Goal: Information Seeking & Learning: Learn about a topic

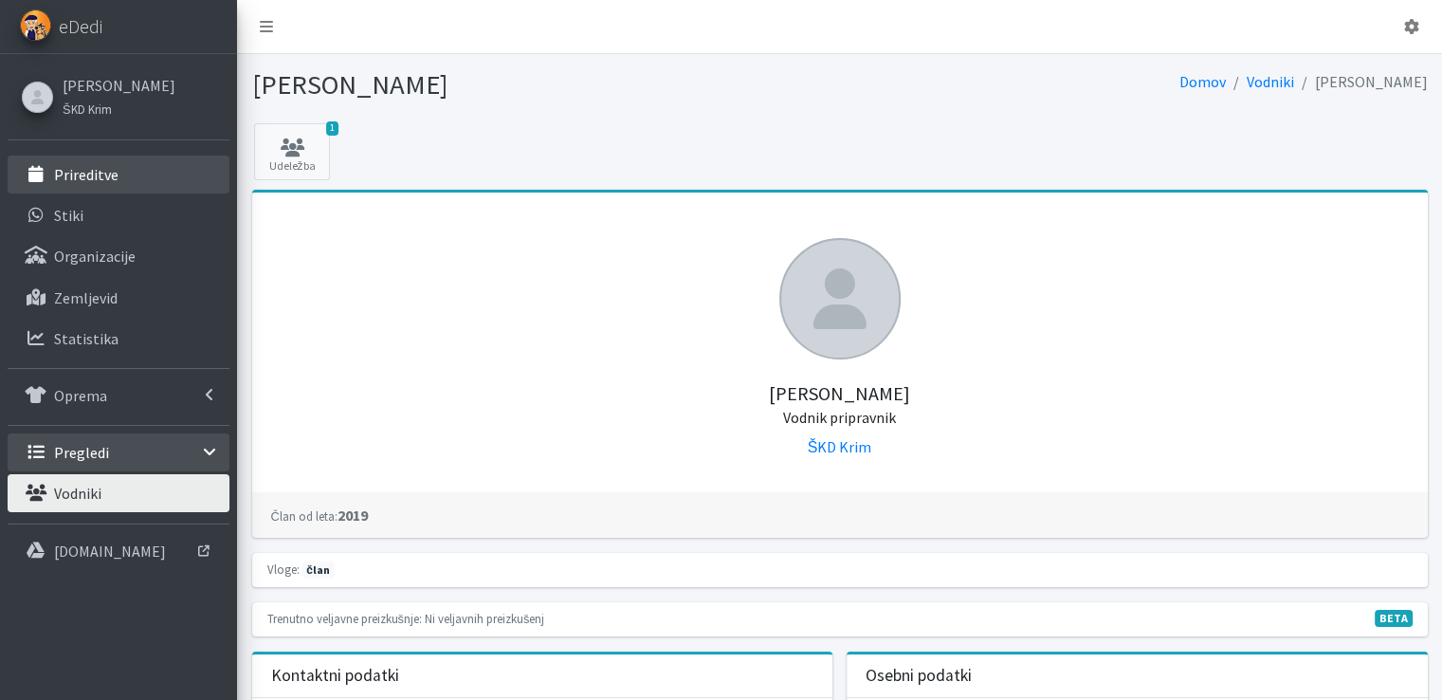
click at [92, 166] on p "Prireditve" at bounding box center [86, 174] width 64 height 19
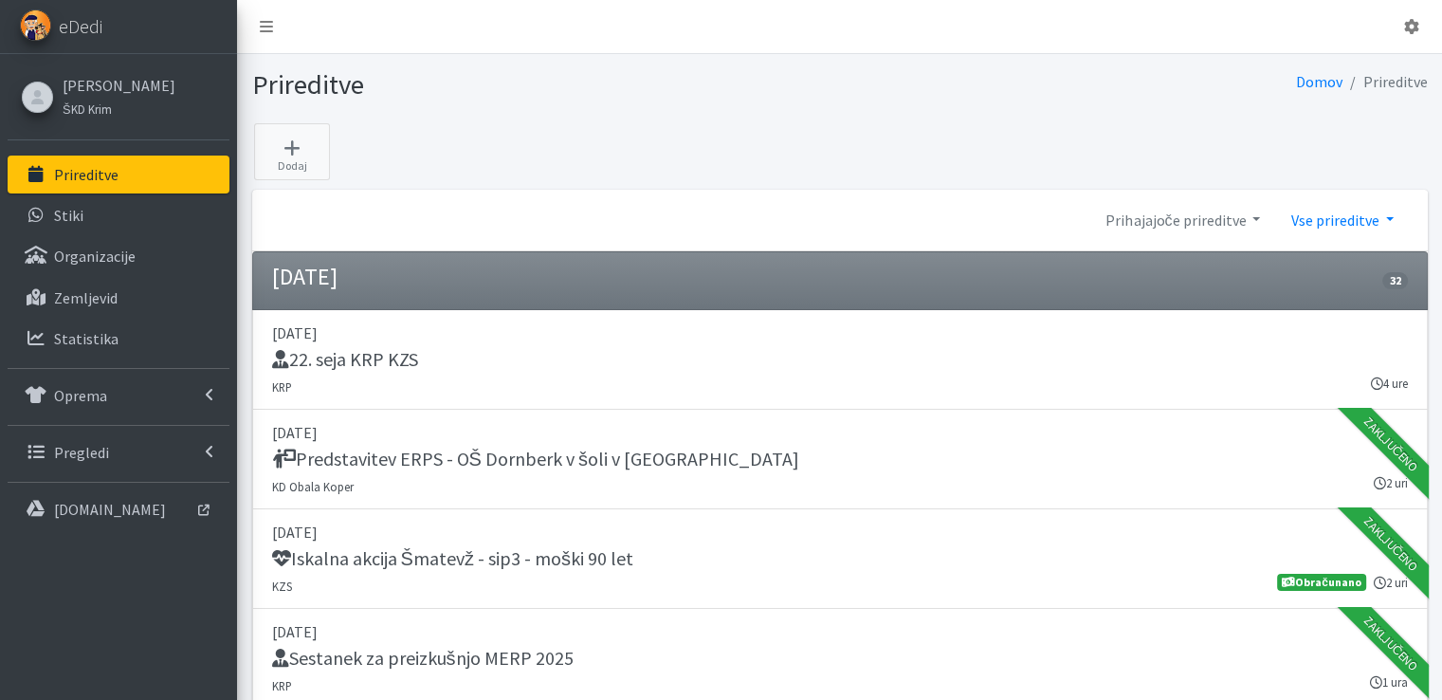
click at [1390, 216] on link "Vse prireditve" at bounding box center [1341, 220] width 133 height 38
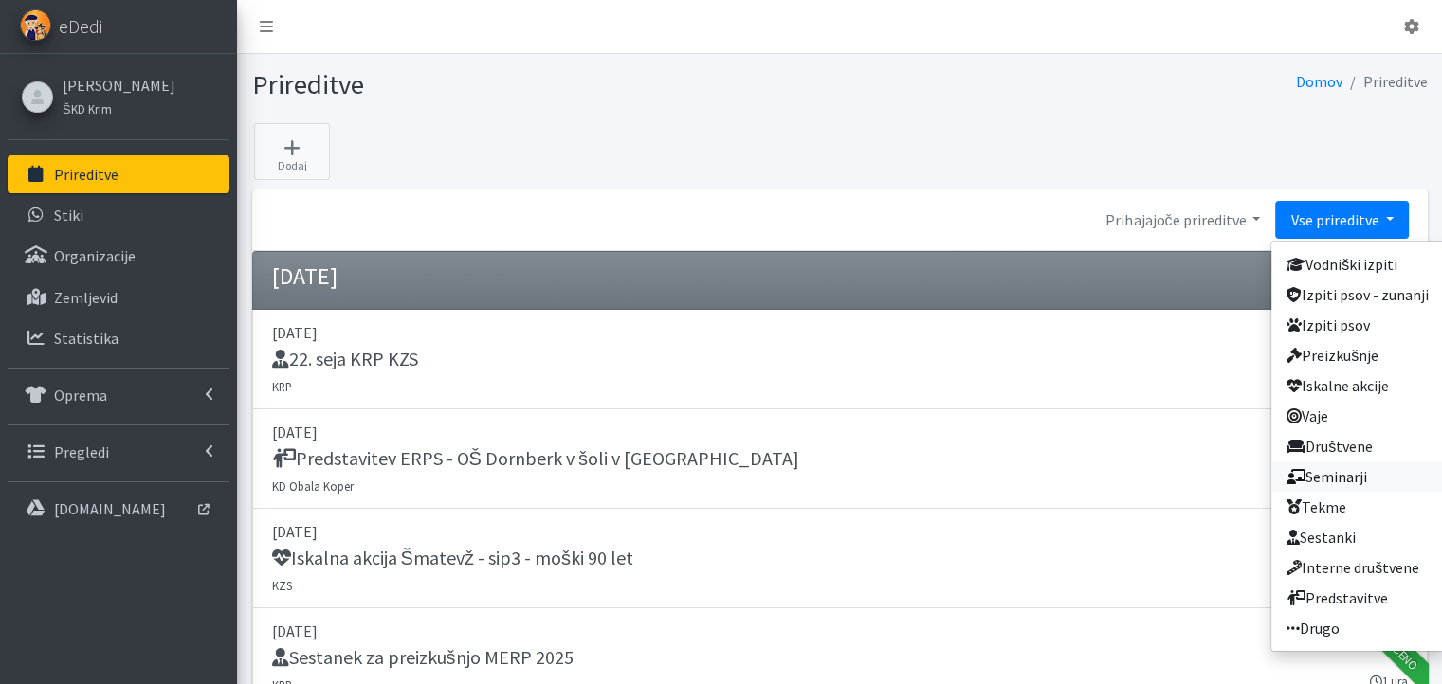
click at [1339, 480] on link "Seminarji" at bounding box center [1357, 477] width 173 height 30
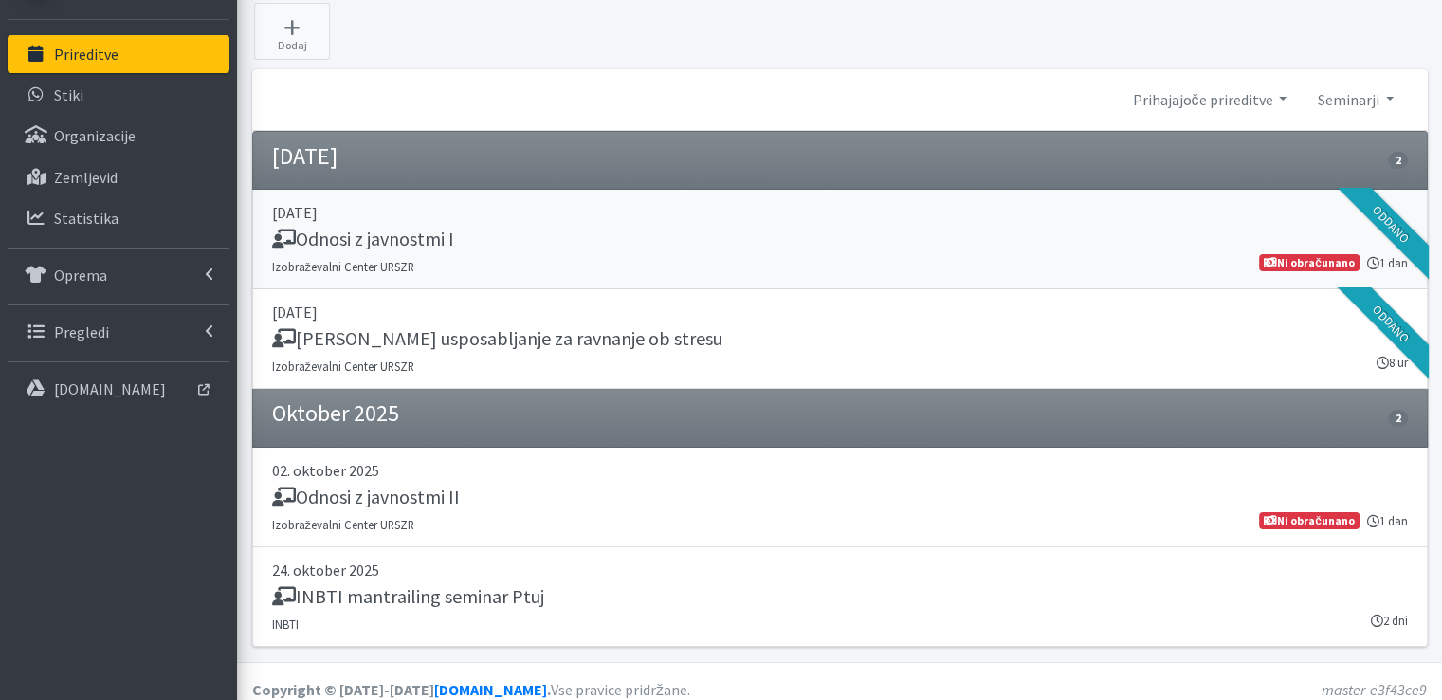
scroll to position [135, 0]
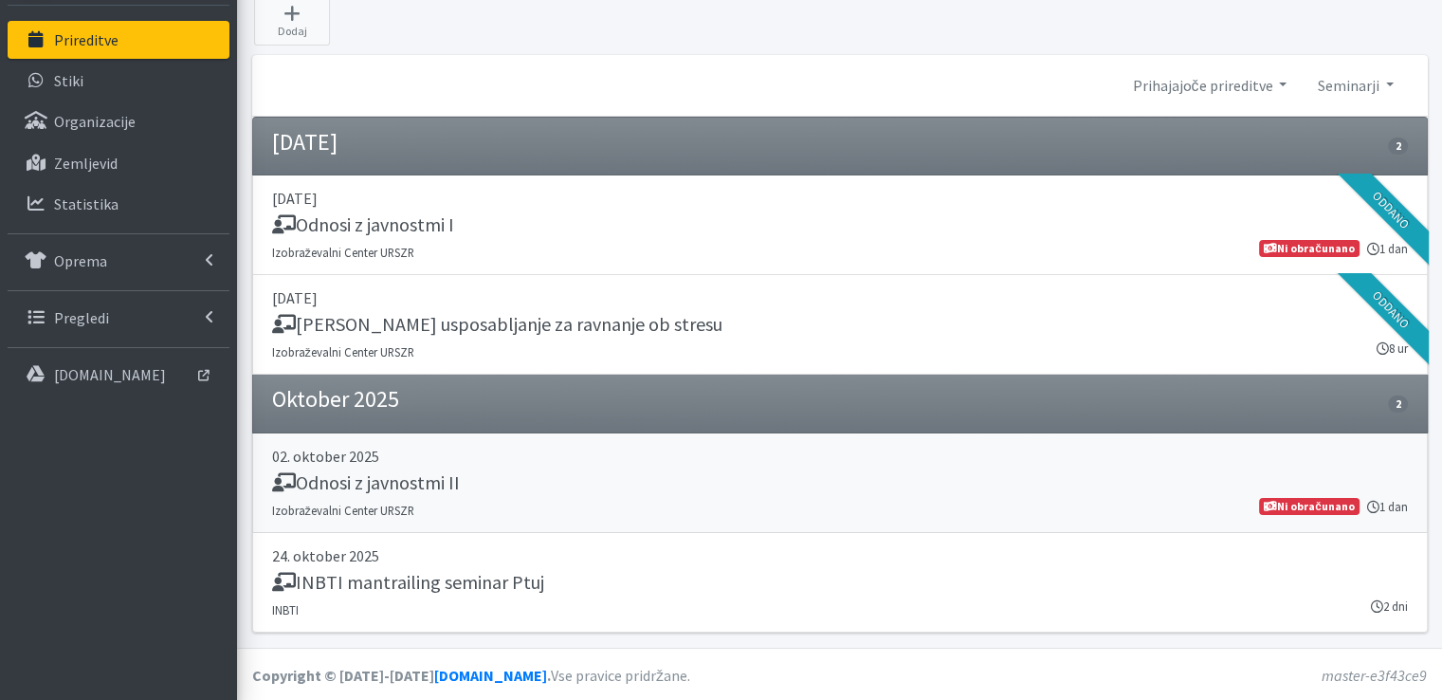
click at [394, 483] on h5 "Odnosi z javnostmi II" at bounding box center [366, 482] width 188 height 23
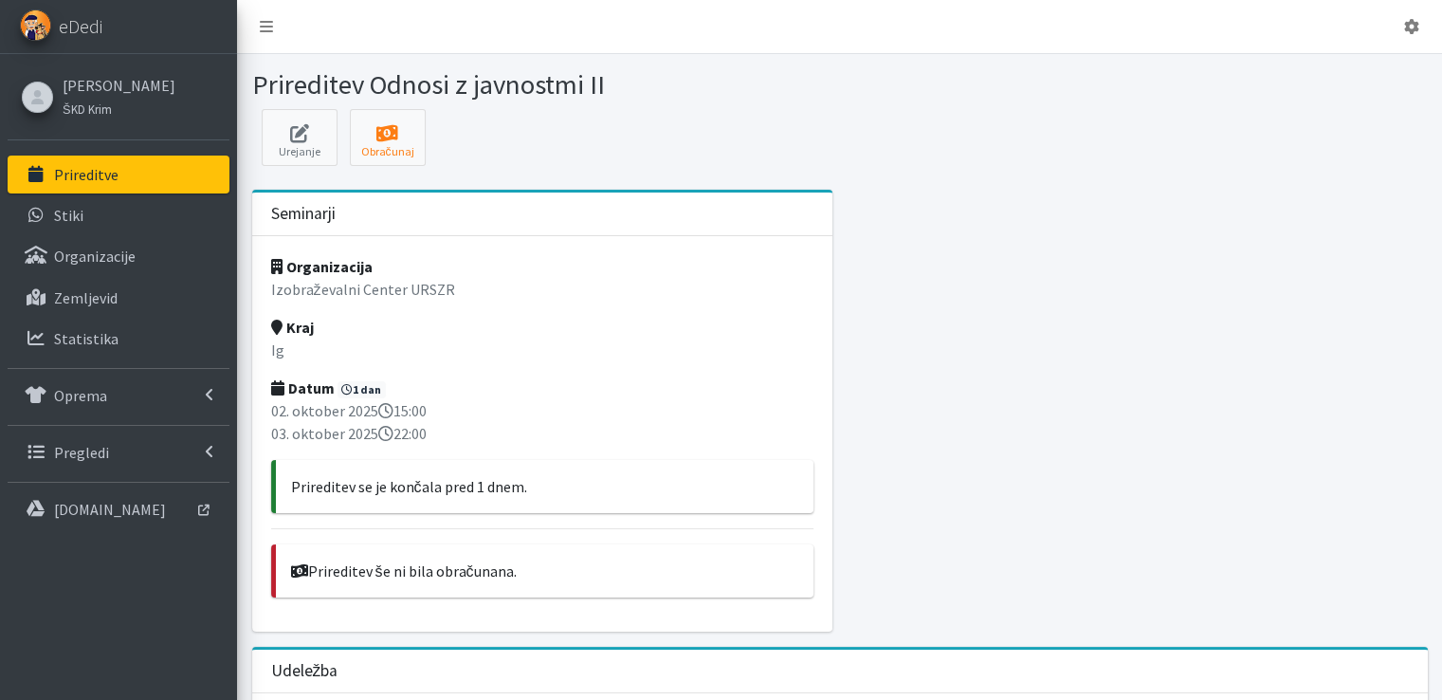
click at [142, 172] on link "Prireditve" at bounding box center [119, 174] width 222 height 38
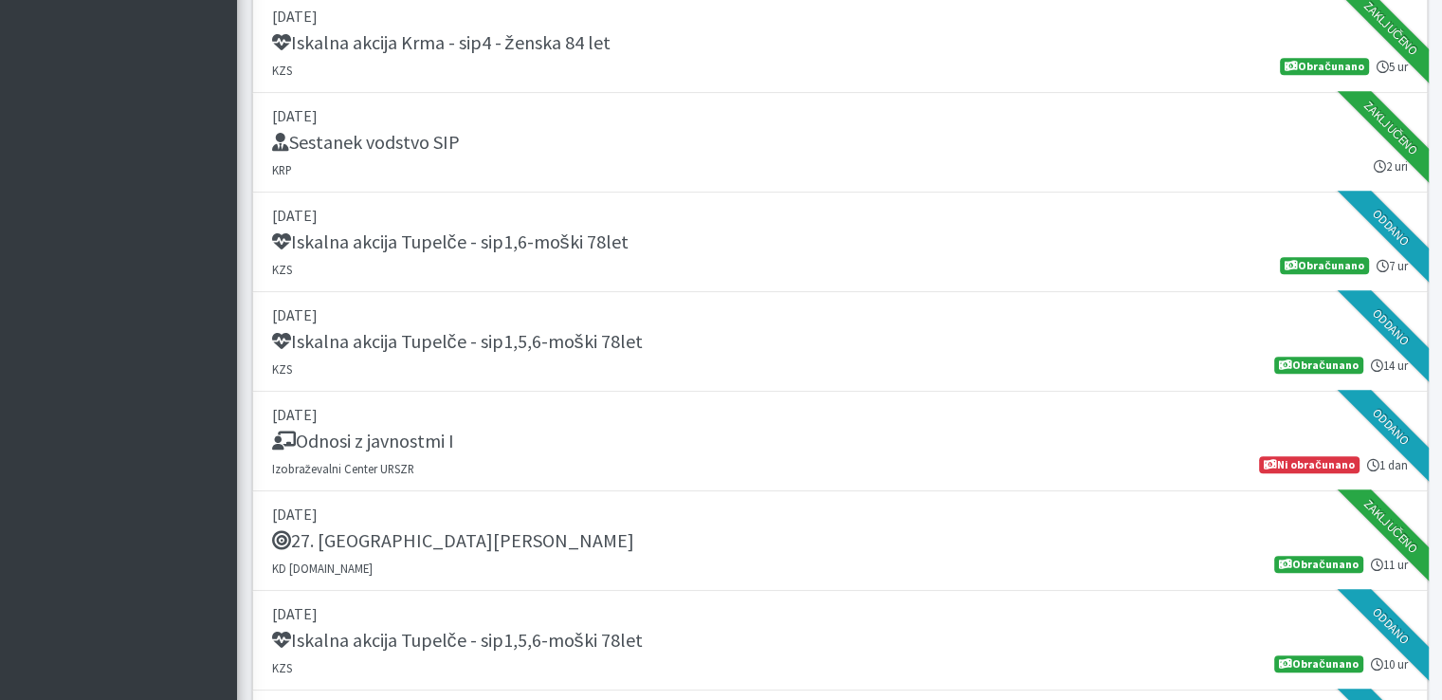
scroll to position [1232, 0]
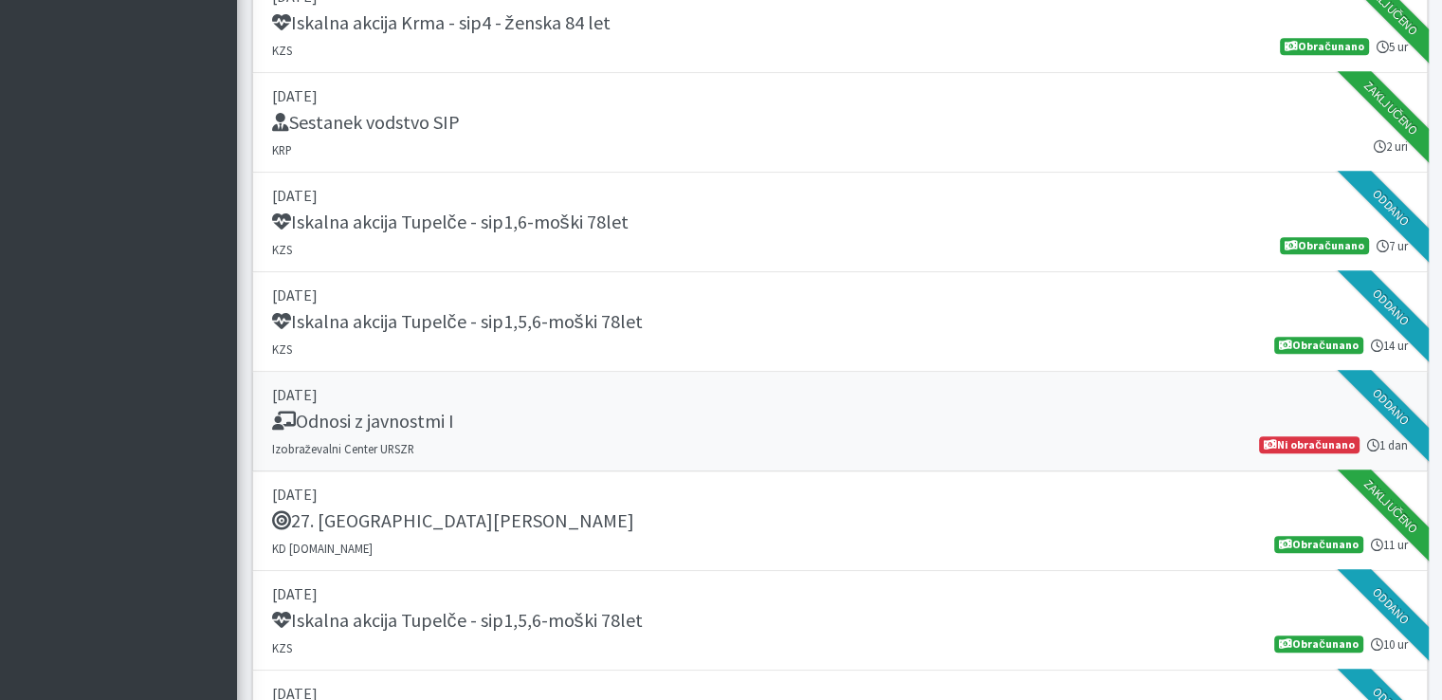
click at [375, 414] on h5 "Odnosi z javnostmi I" at bounding box center [363, 421] width 182 height 23
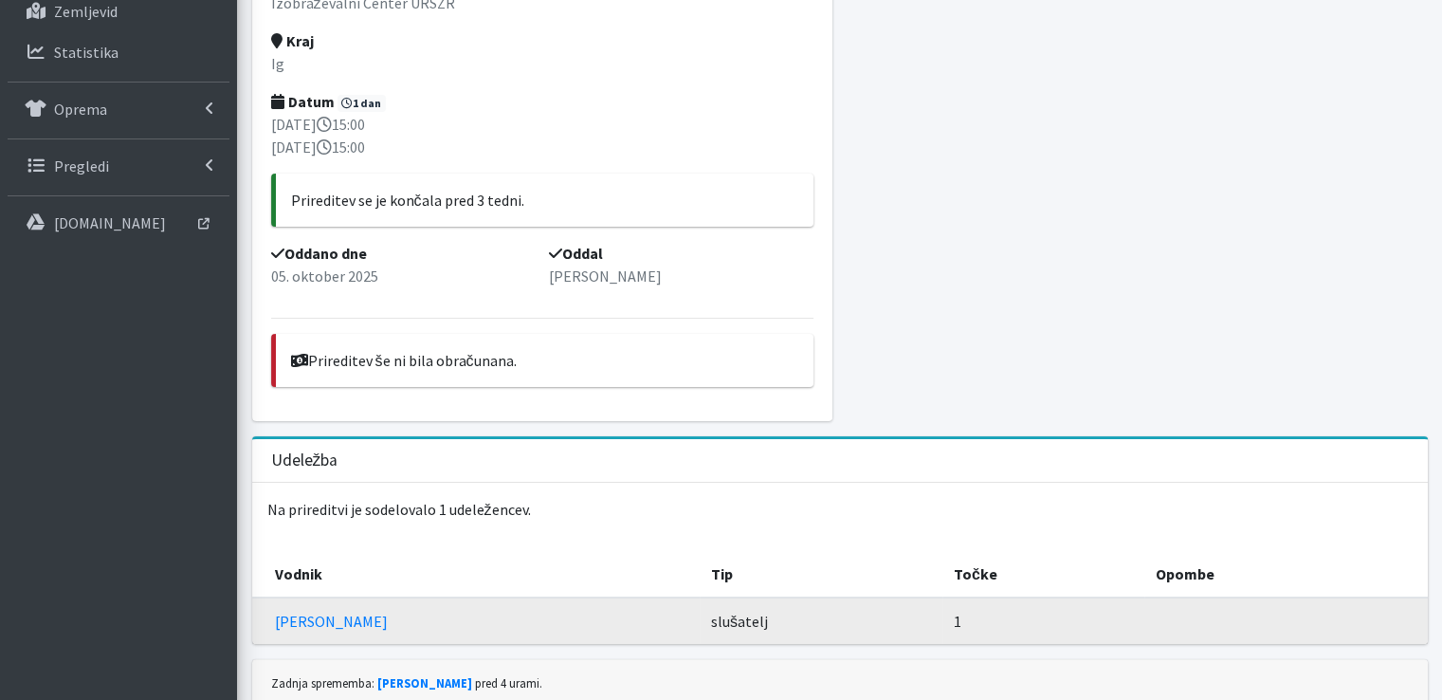
scroll to position [311, 0]
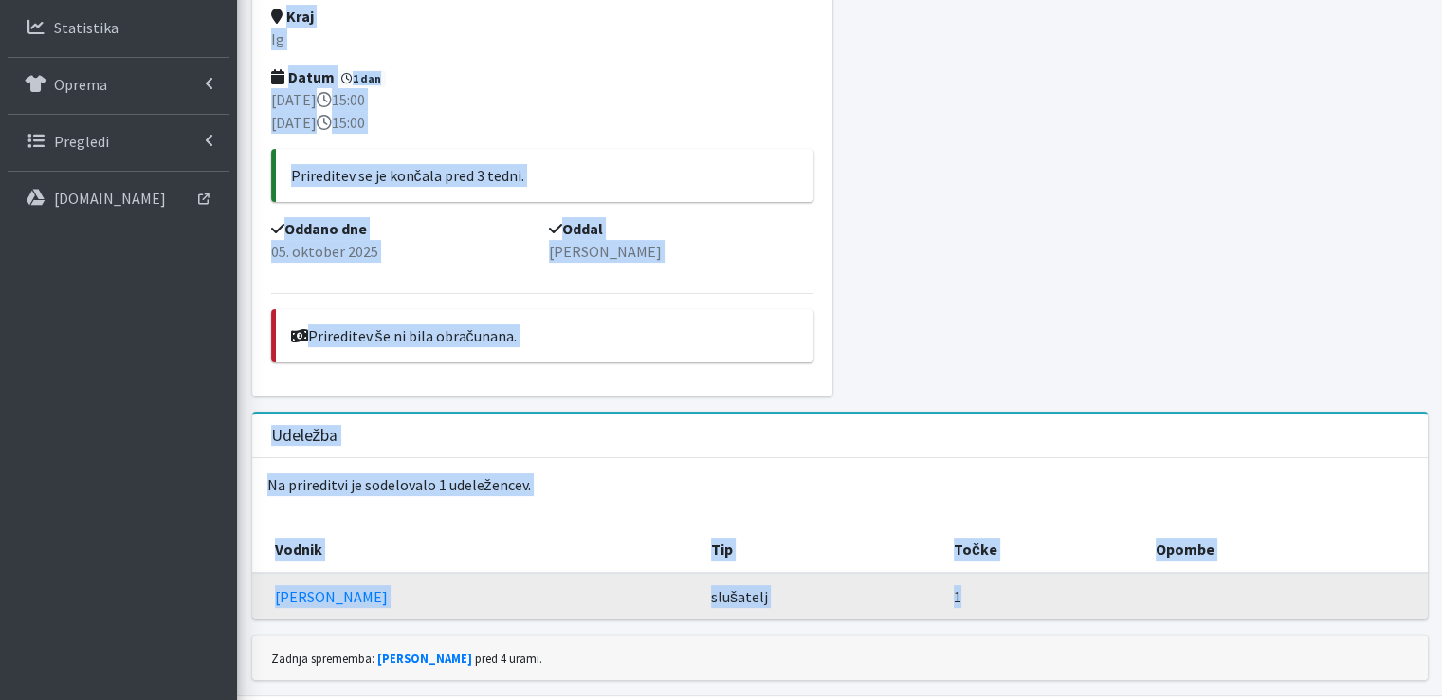
drag, startPoint x: 290, startPoint y: 187, endPoint x: 1077, endPoint y: 585, distance: 881.9
click at [1077, 585] on div "Seminarji Organizacija Izobraževalni Center URSZR Kraj Ig Datum 1 dan [DATE] 15…" at bounding box center [840, 257] width 1190 height 756
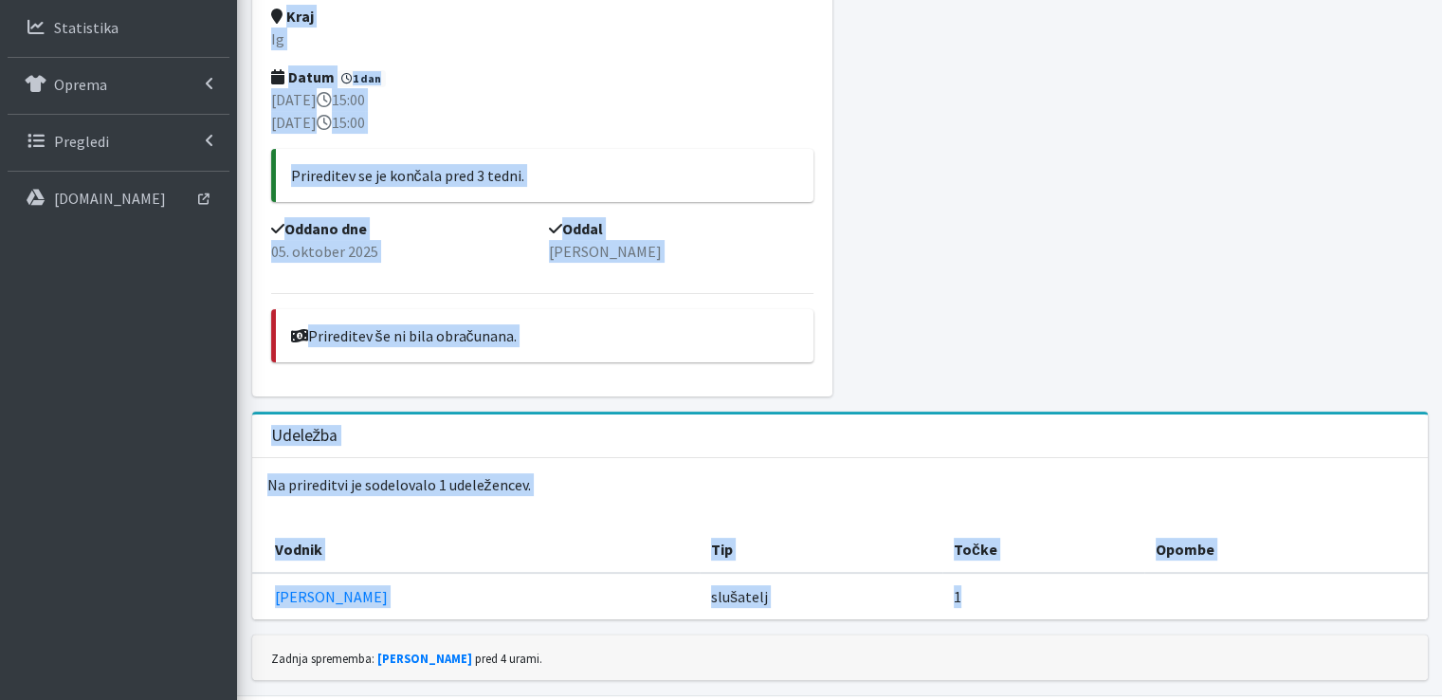
copy div "Loremipsumdo Sitametconsec Adipis ELITS Doei Te Incid 7 utl 47. etdolorem 1531 …"
